Goal: Find specific page/section: Find specific page/section

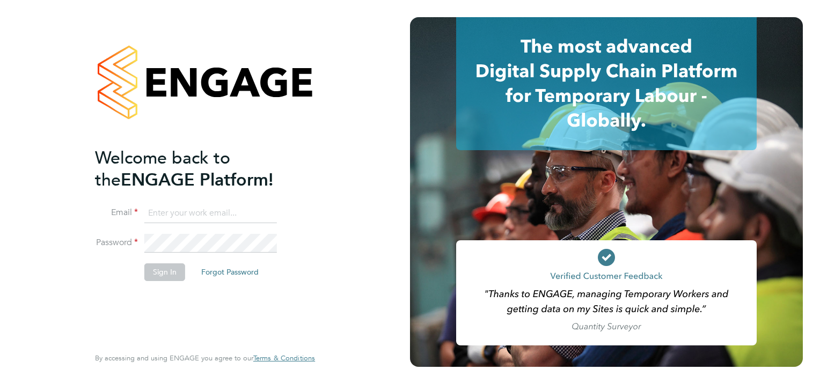
type input "[EMAIL_ADDRESS][DOMAIN_NAME]"
click at [162, 270] on button "Sign In" at bounding box center [164, 272] width 41 height 17
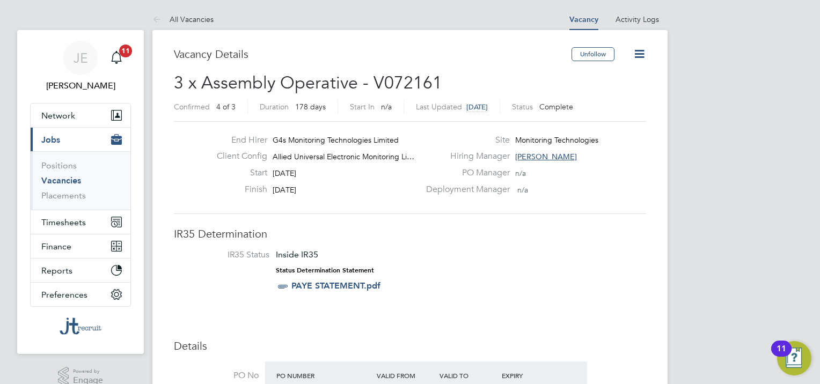
click at [64, 179] on link "Vacancies" at bounding box center [61, 180] width 40 height 10
